Goal: Browse casually

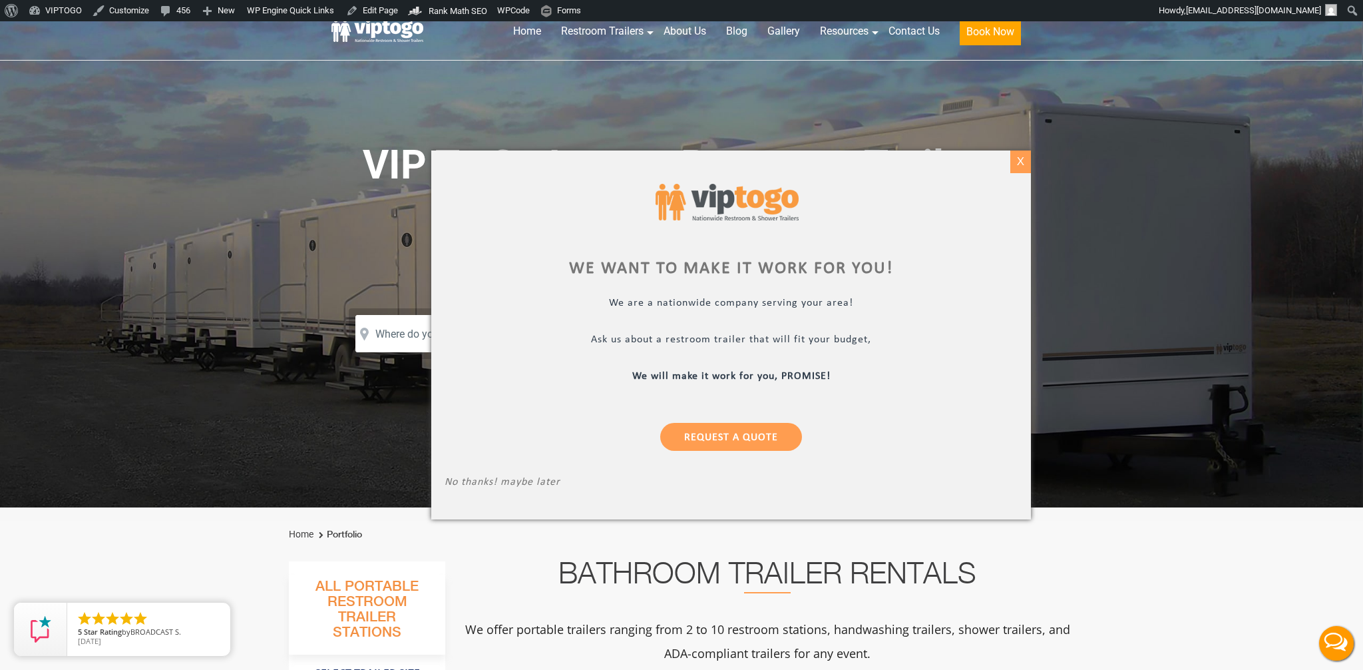
click at [1024, 159] on div "X" at bounding box center [1020, 161] width 21 height 23
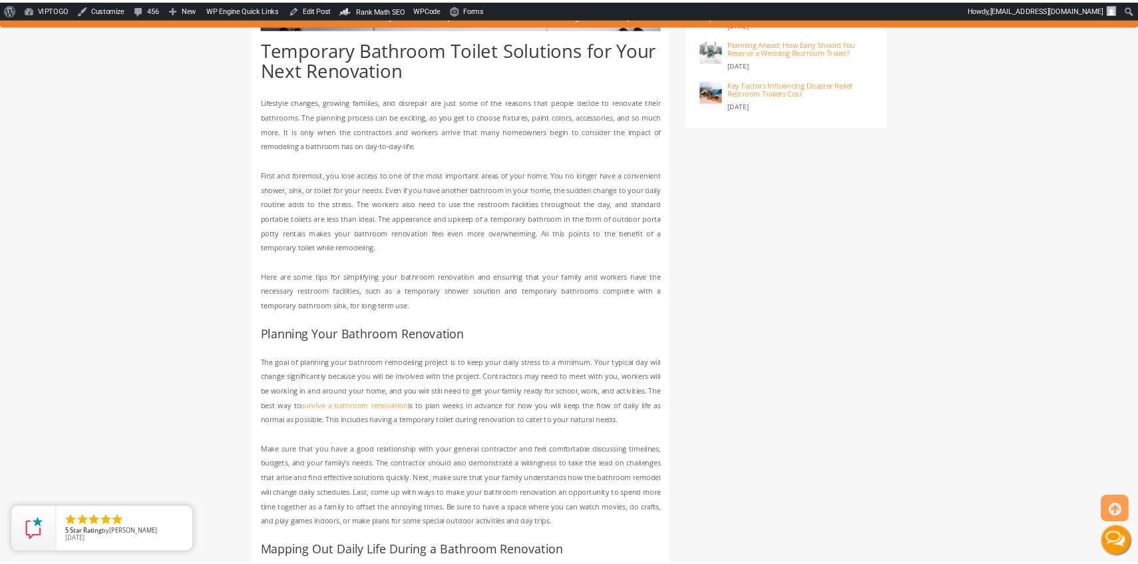
scroll to position [626, 0]
